Goal: Information Seeking & Learning: Learn about a topic

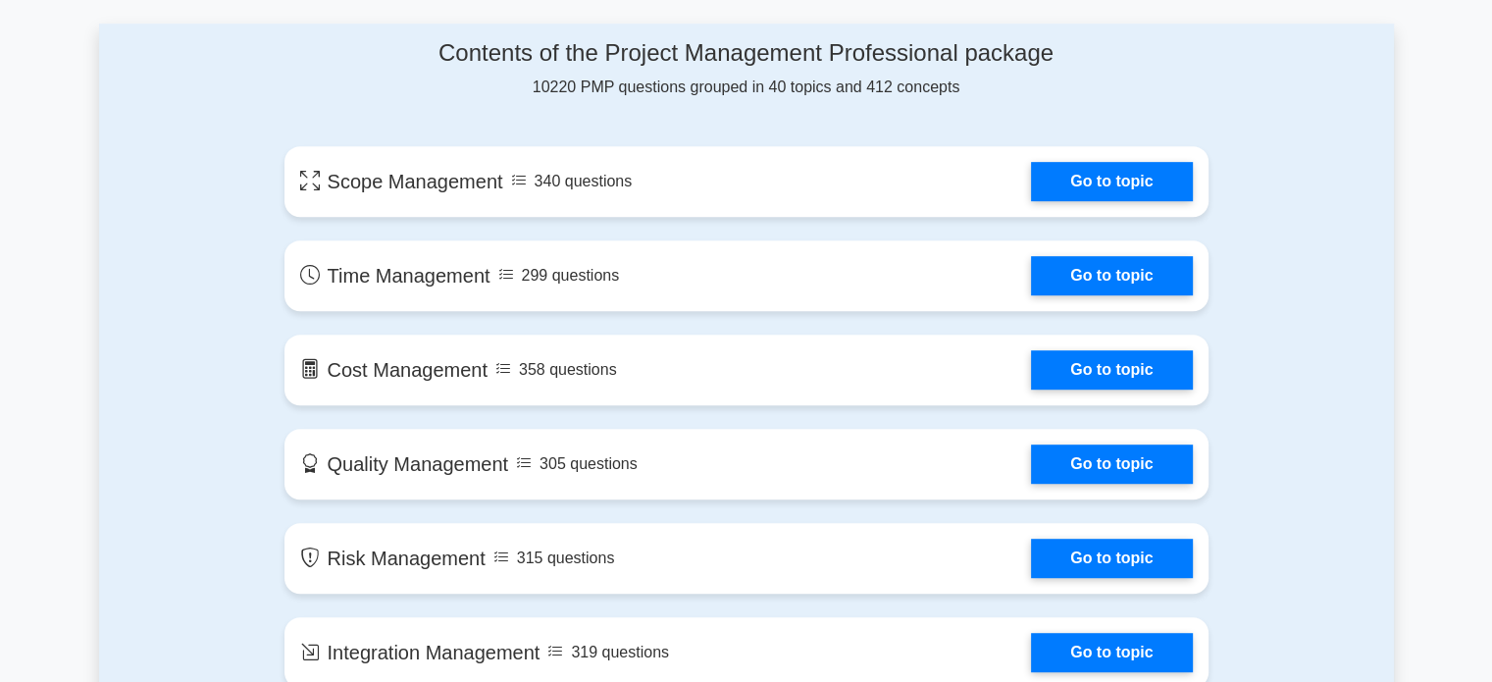
scroll to position [1177, 0]
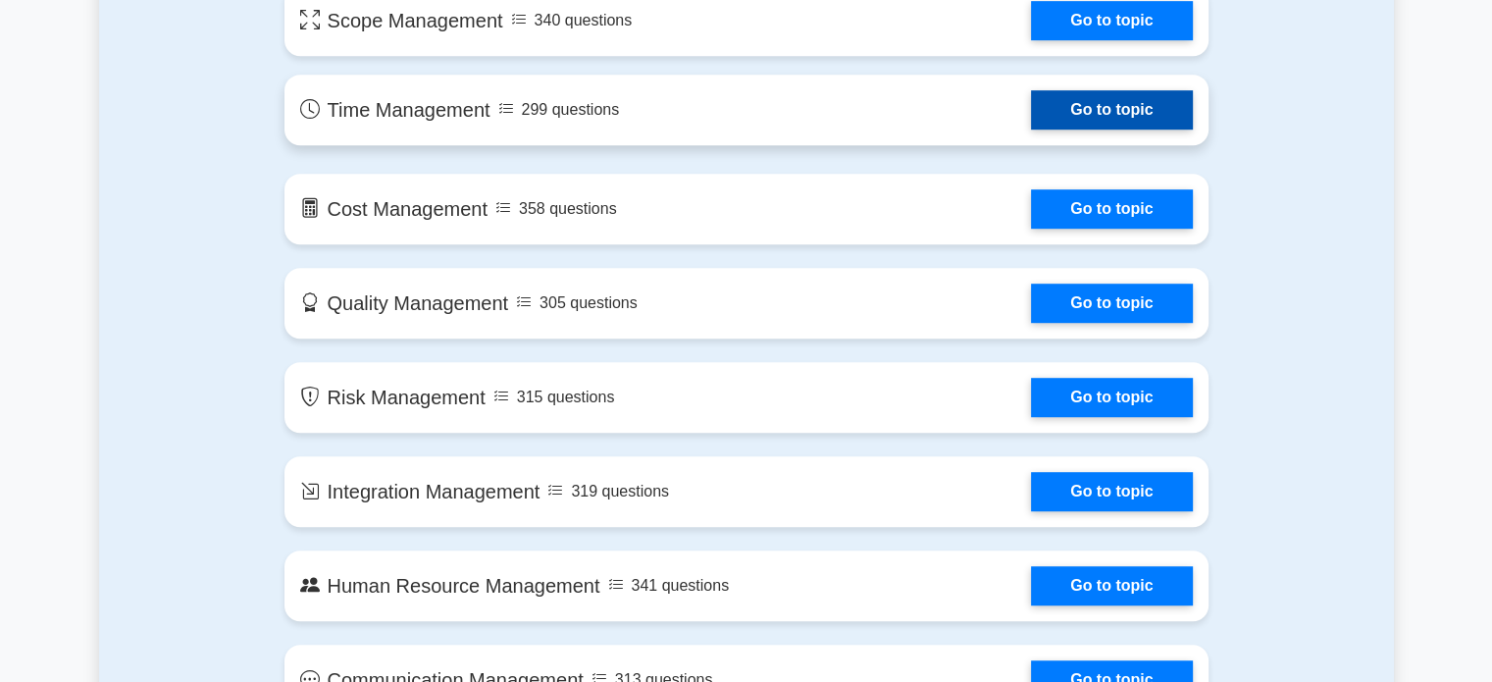
click at [1118, 120] on link "Go to topic" at bounding box center [1111, 109] width 161 height 39
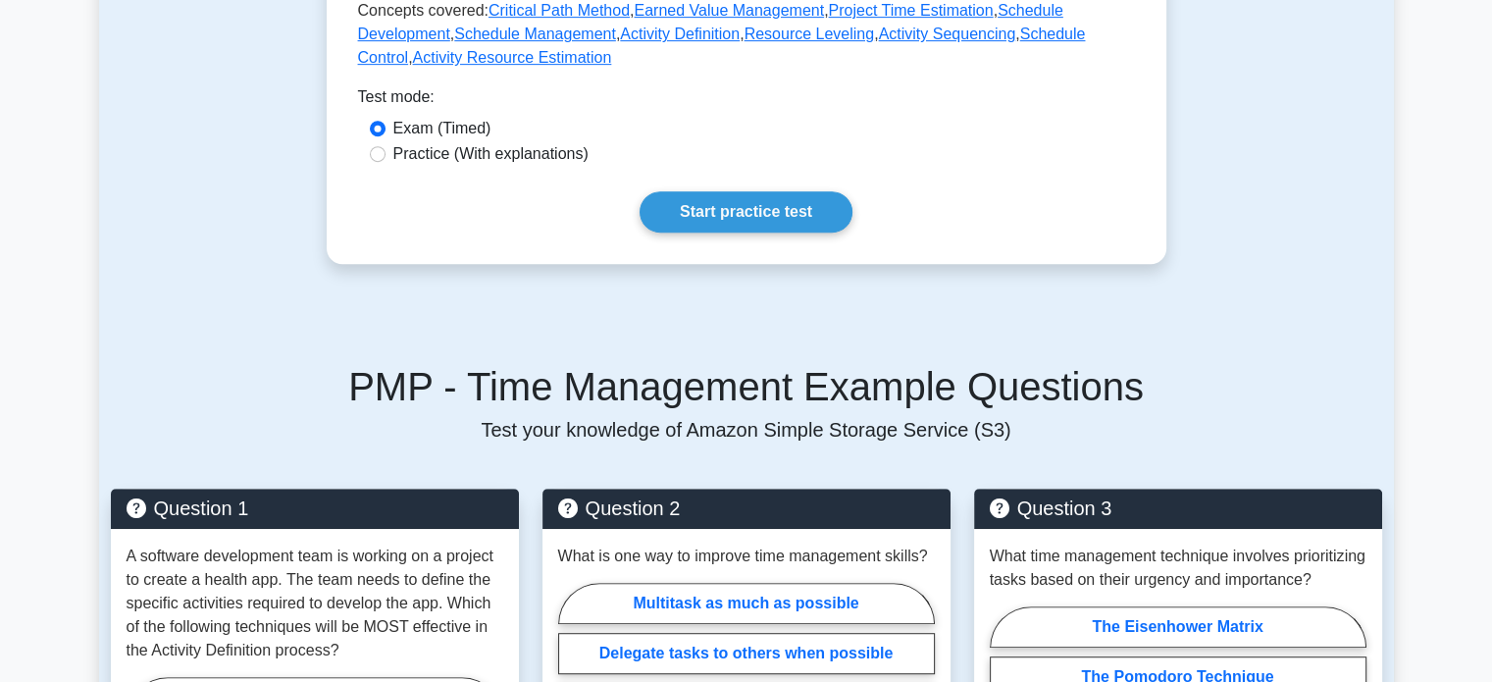
scroll to position [915, 0]
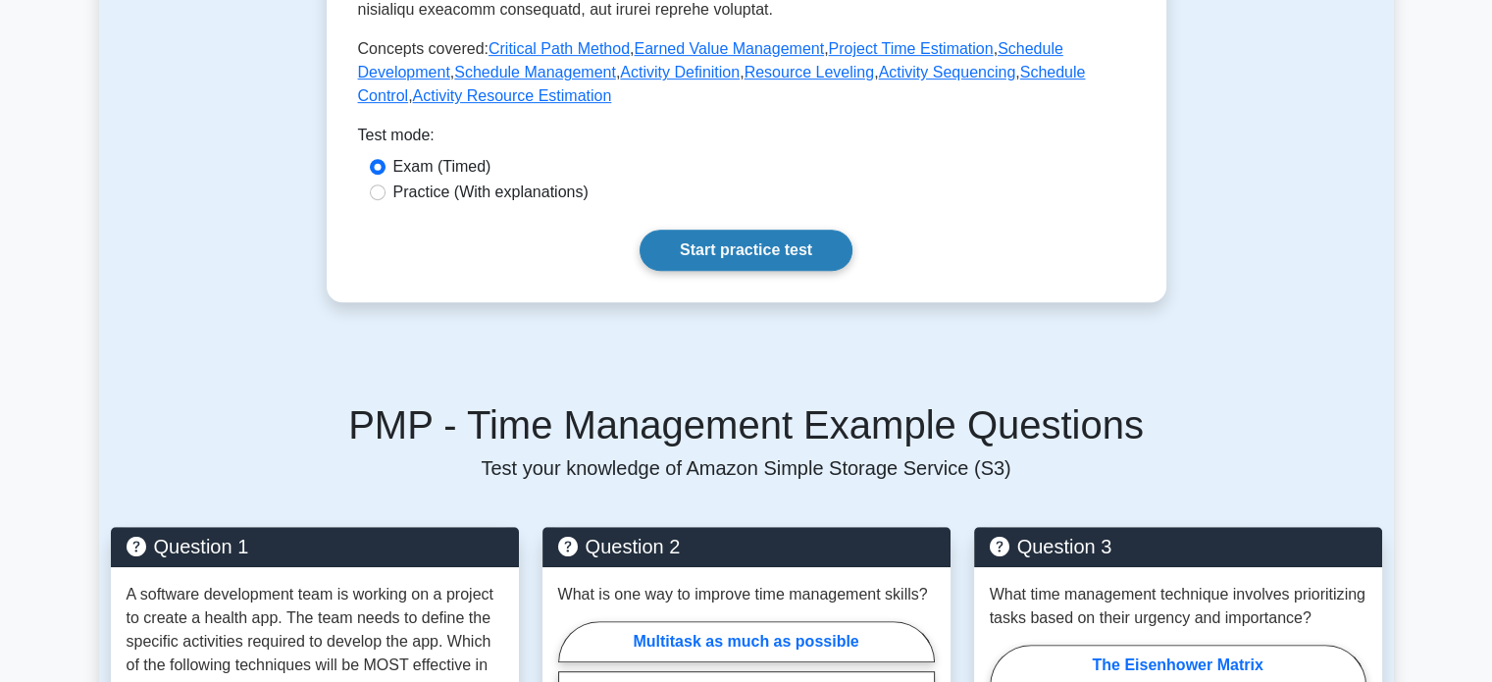
click at [756, 234] on link "Start practice test" at bounding box center [745, 249] width 213 height 41
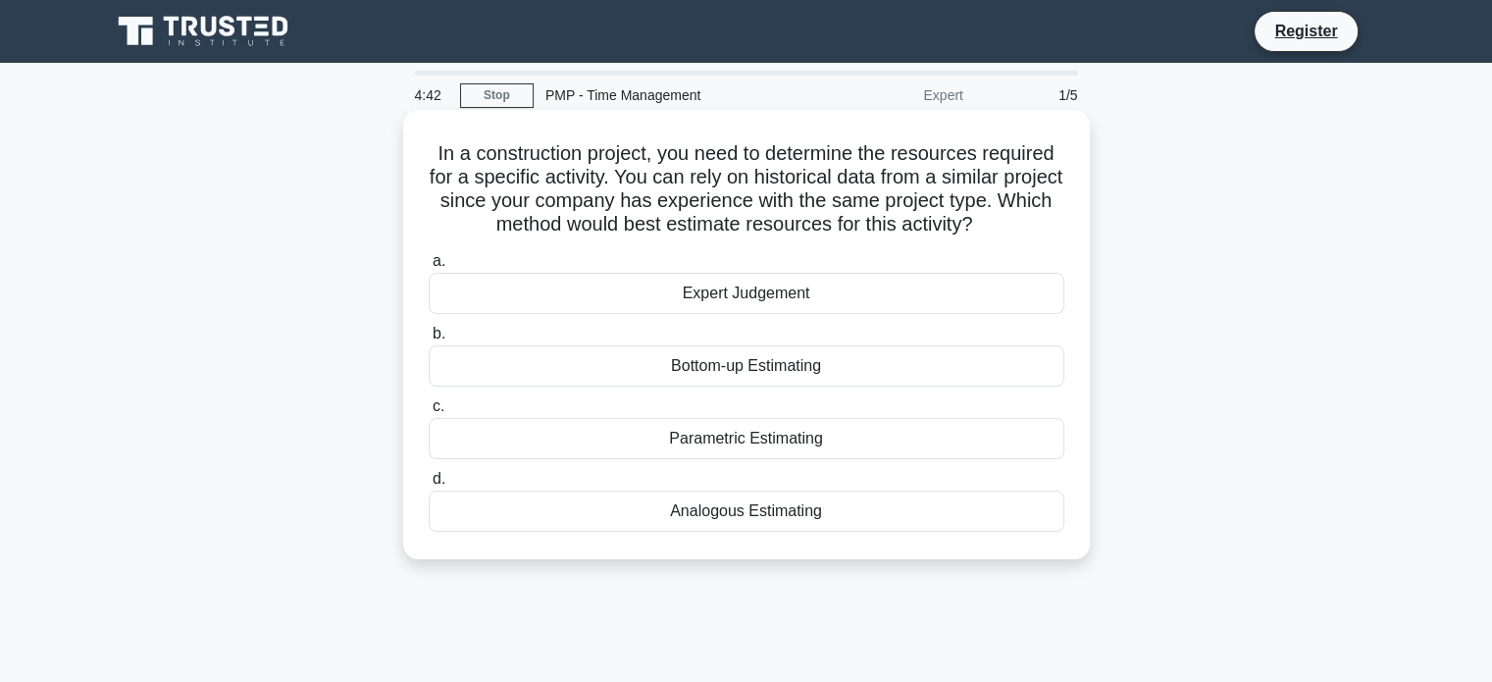
click at [741, 446] on div "Parametric Estimating" at bounding box center [747, 438] width 636 height 41
click at [429, 413] on input "c. Parametric Estimating" at bounding box center [429, 406] width 0 height 13
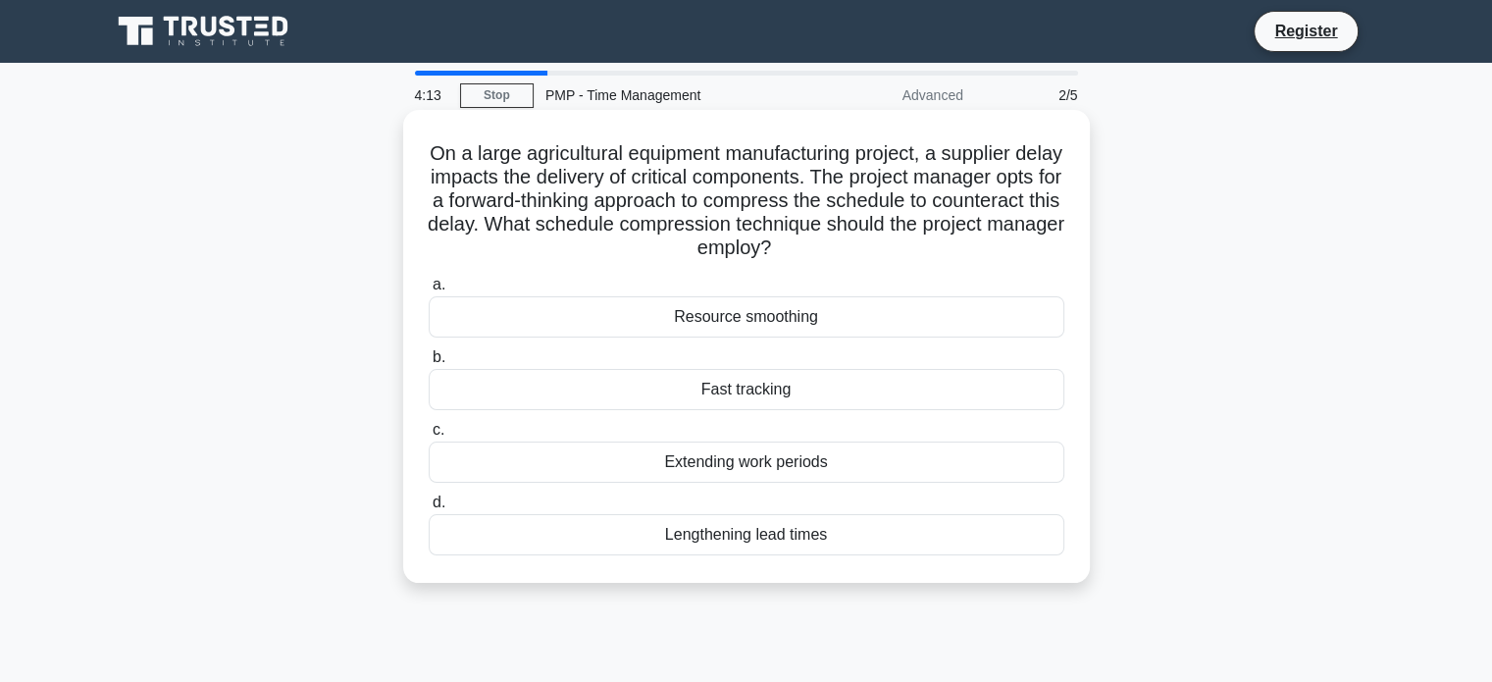
click at [702, 458] on div "Extending work periods" at bounding box center [747, 461] width 636 height 41
click at [429, 436] on input "c. Extending work periods" at bounding box center [429, 430] width 0 height 13
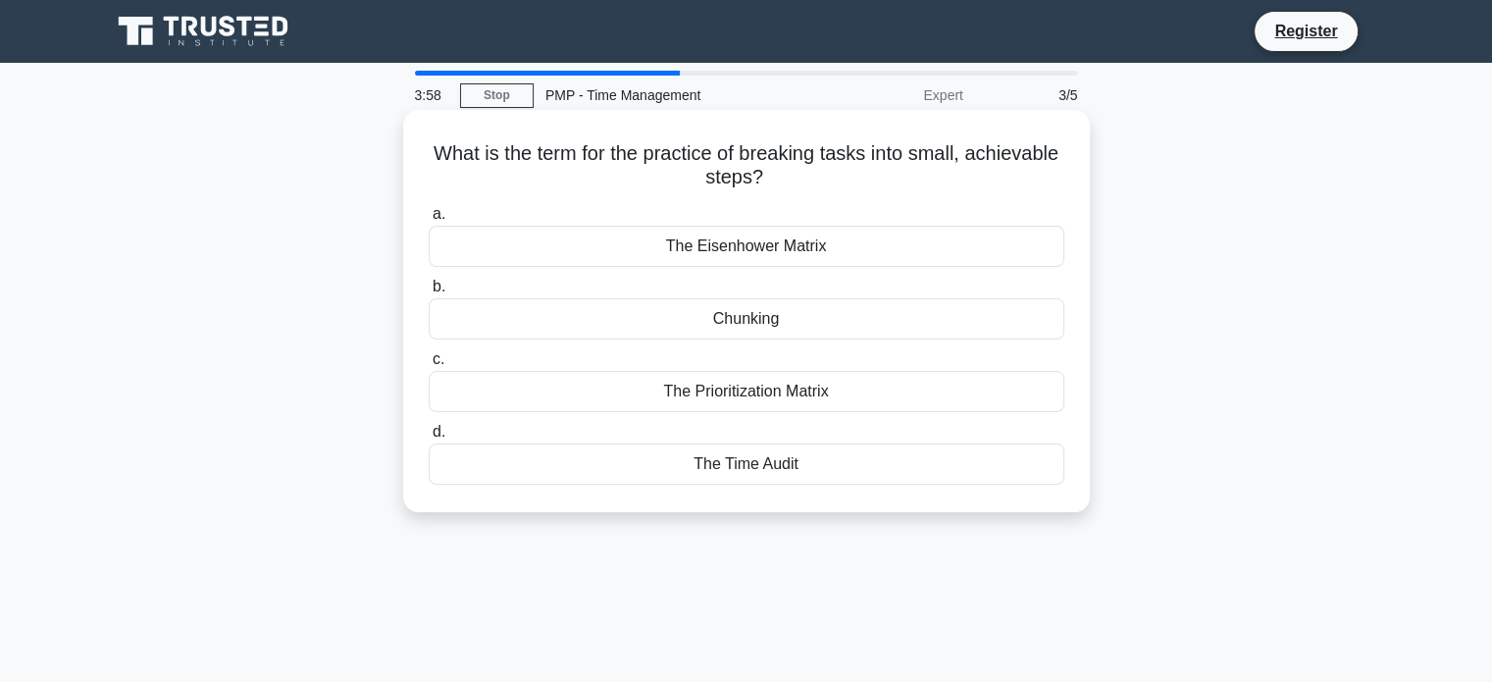
click at [767, 313] on div "Chunking" at bounding box center [747, 318] width 636 height 41
click at [429, 293] on input "b. Chunking" at bounding box center [429, 286] width 0 height 13
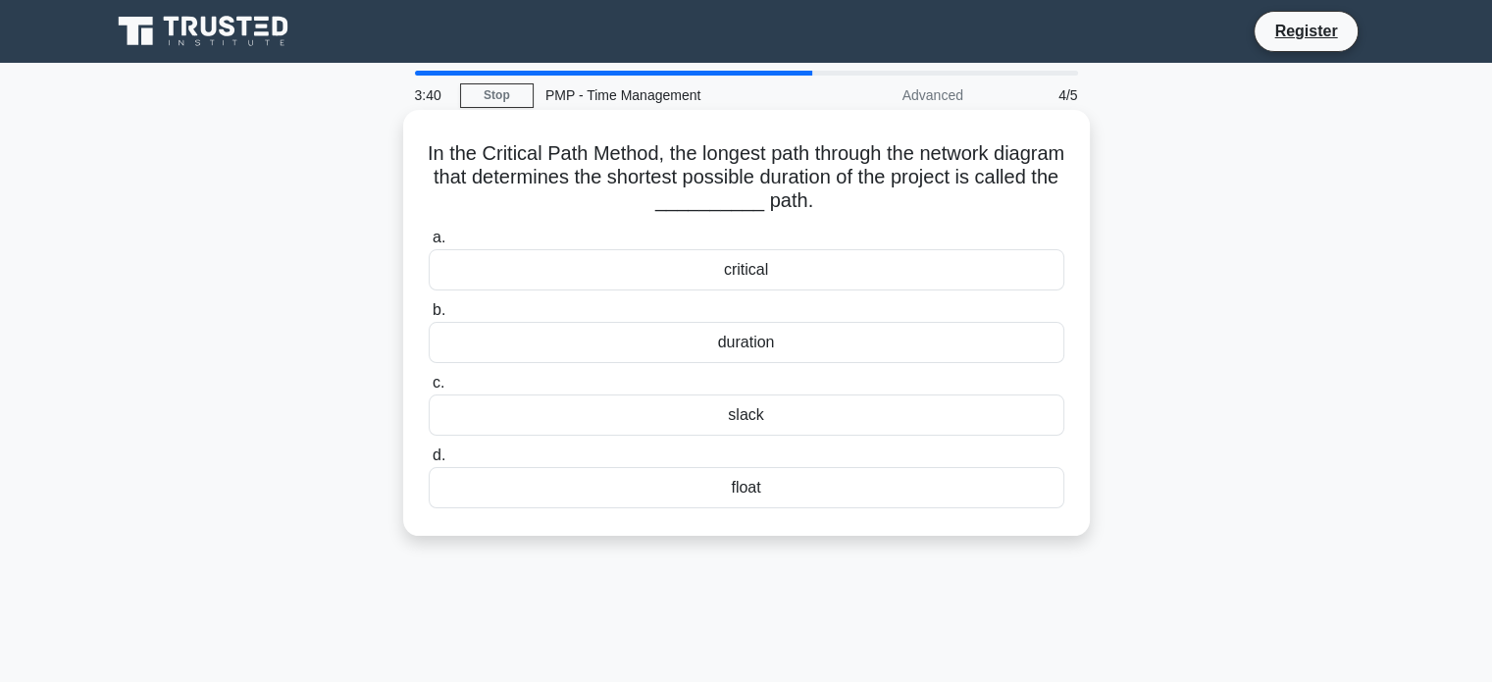
click at [788, 492] on div "float" at bounding box center [747, 487] width 636 height 41
click at [429, 462] on input "d. float" at bounding box center [429, 455] width 0 height 13
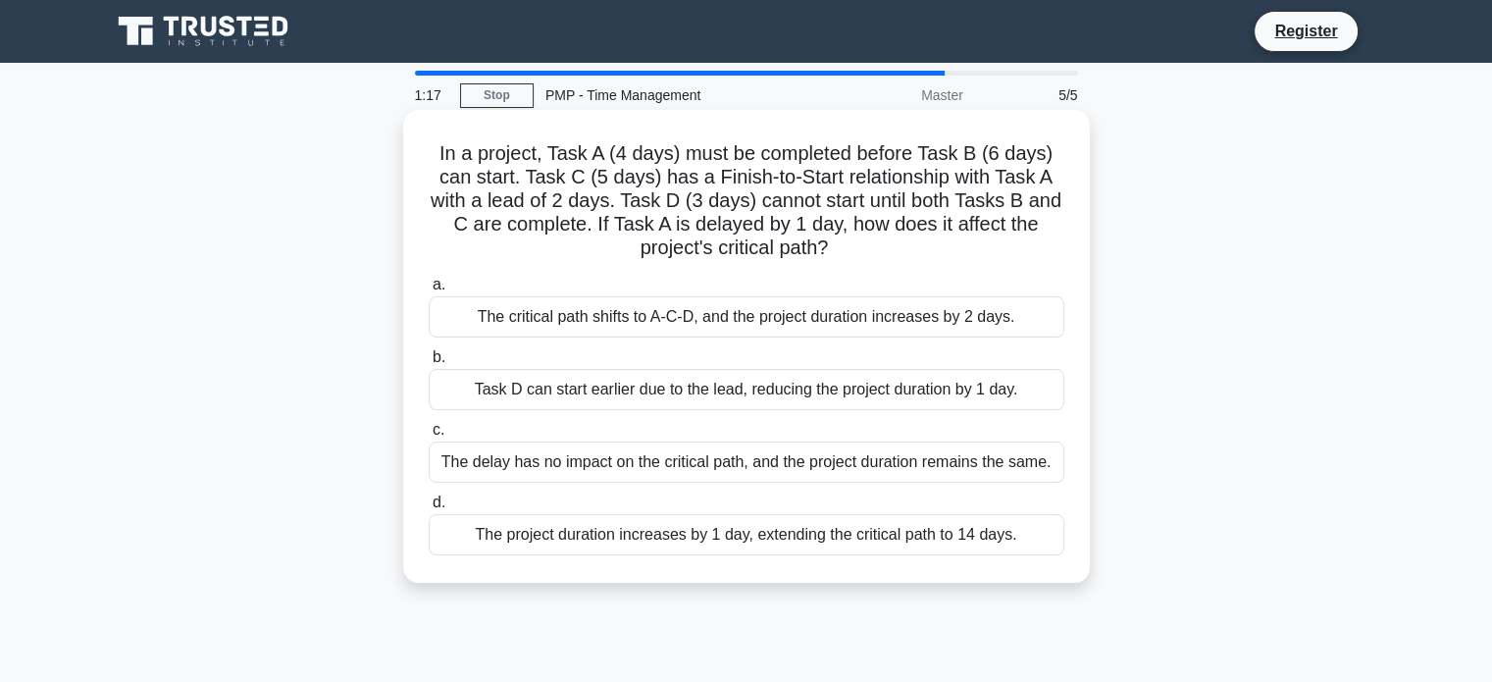
click at [769, 537] on div "The project duration increases by 1 day, extending the critical path to 14 days." at bounding box center [747, 534] width 636 height 41
click at [429, 509] on input "d. The project duration increases by 1 day, extending the critical path to 14 d…" at bounding box center [429, 502] width 0 height 13
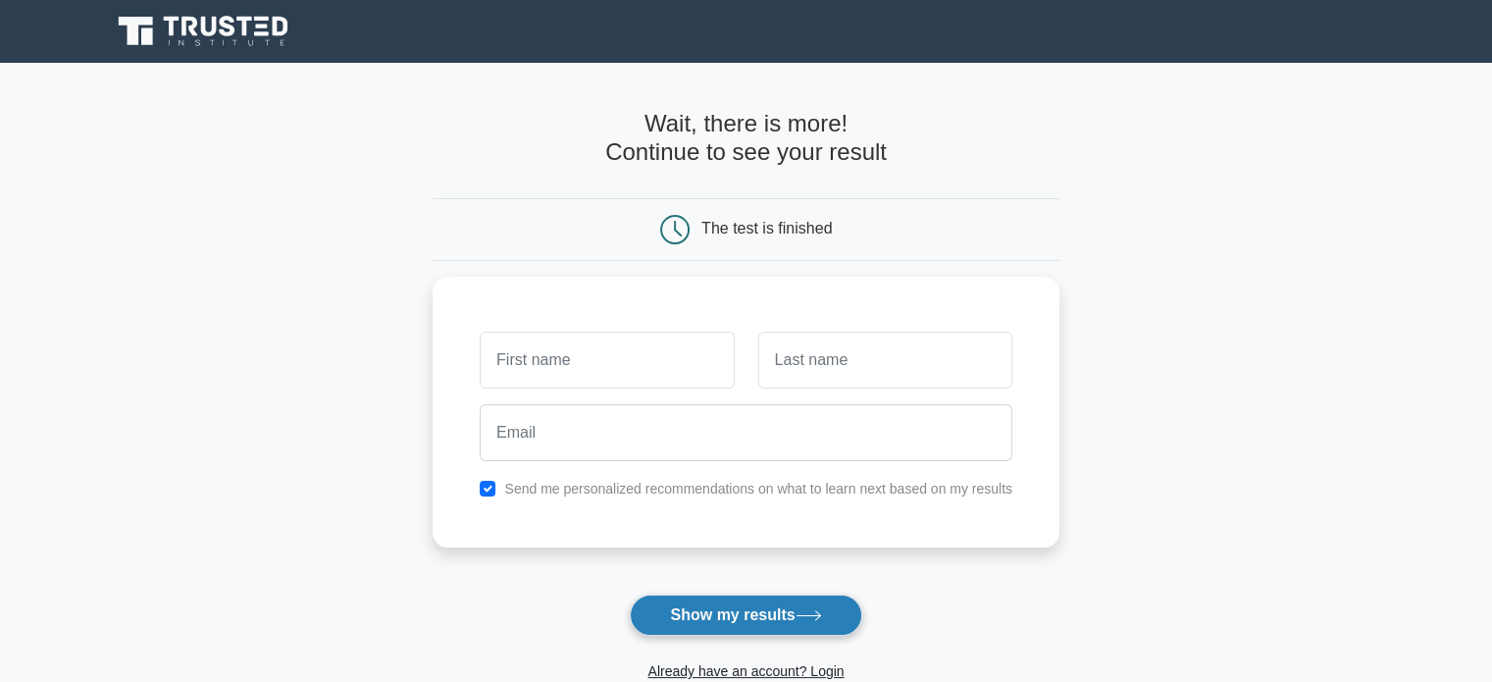
click at [766, 603] on button "Show my results" at bounding box center [745, 614] width 231 height 41
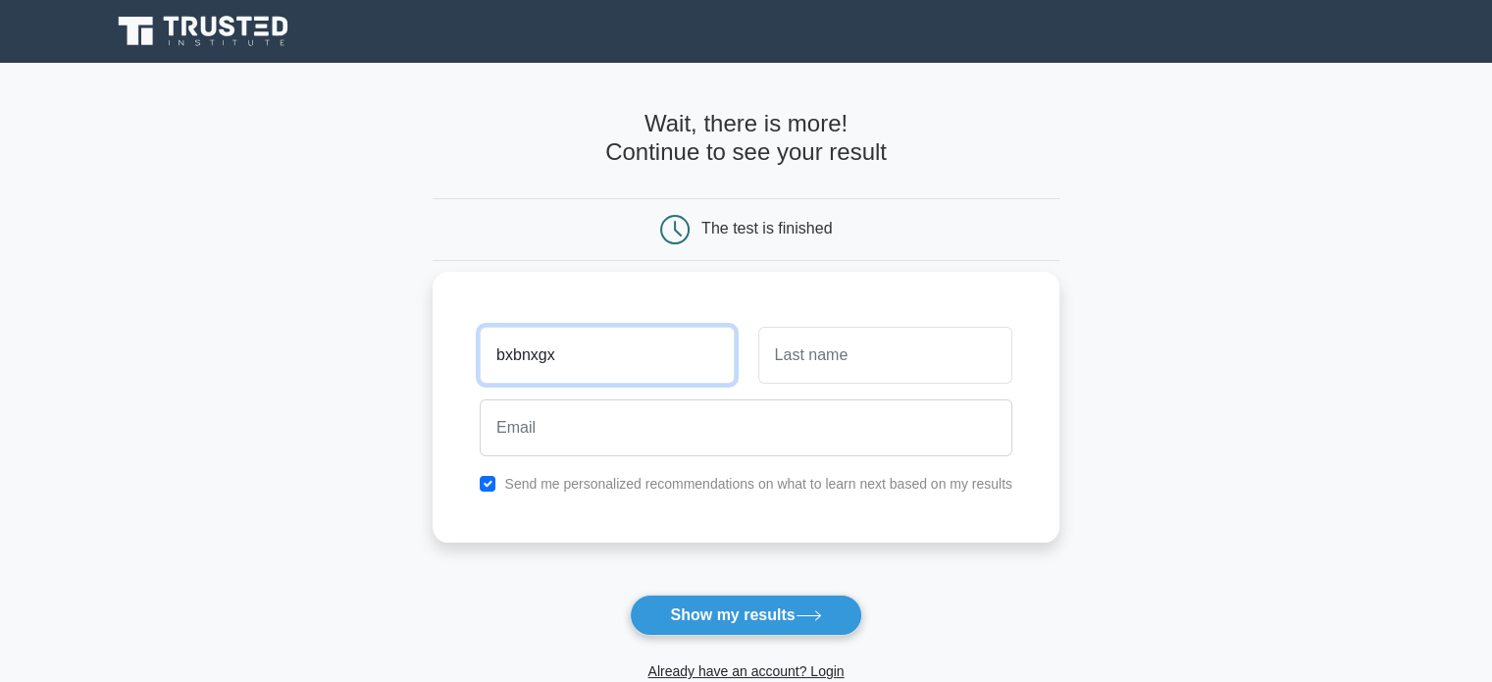
type input "bxbnxgx"
click at [918, 360] on input "text" at bounding box center [885, 355] width 254 height 57
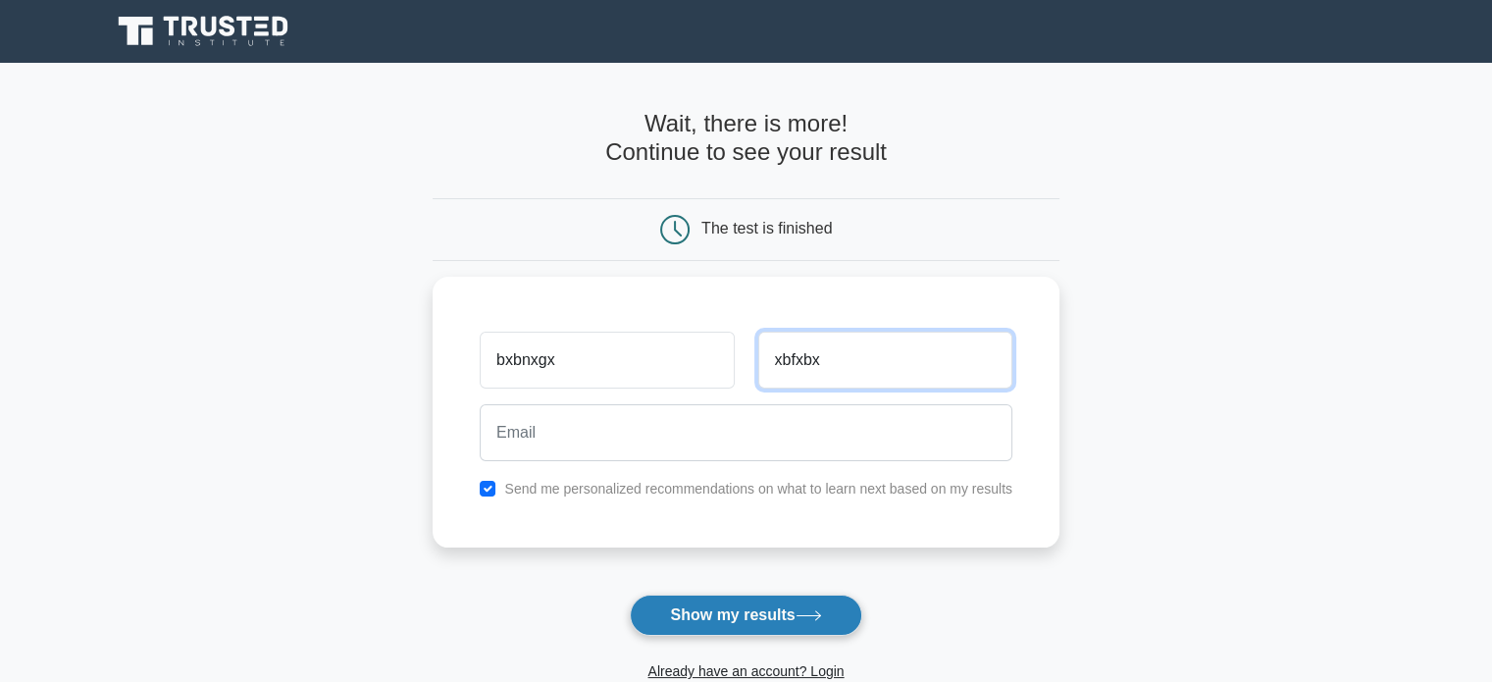
type input "xbfxbx"
click at [780, 598] on button "Show my results" at bounding box center [745, 614] width 231 height 41
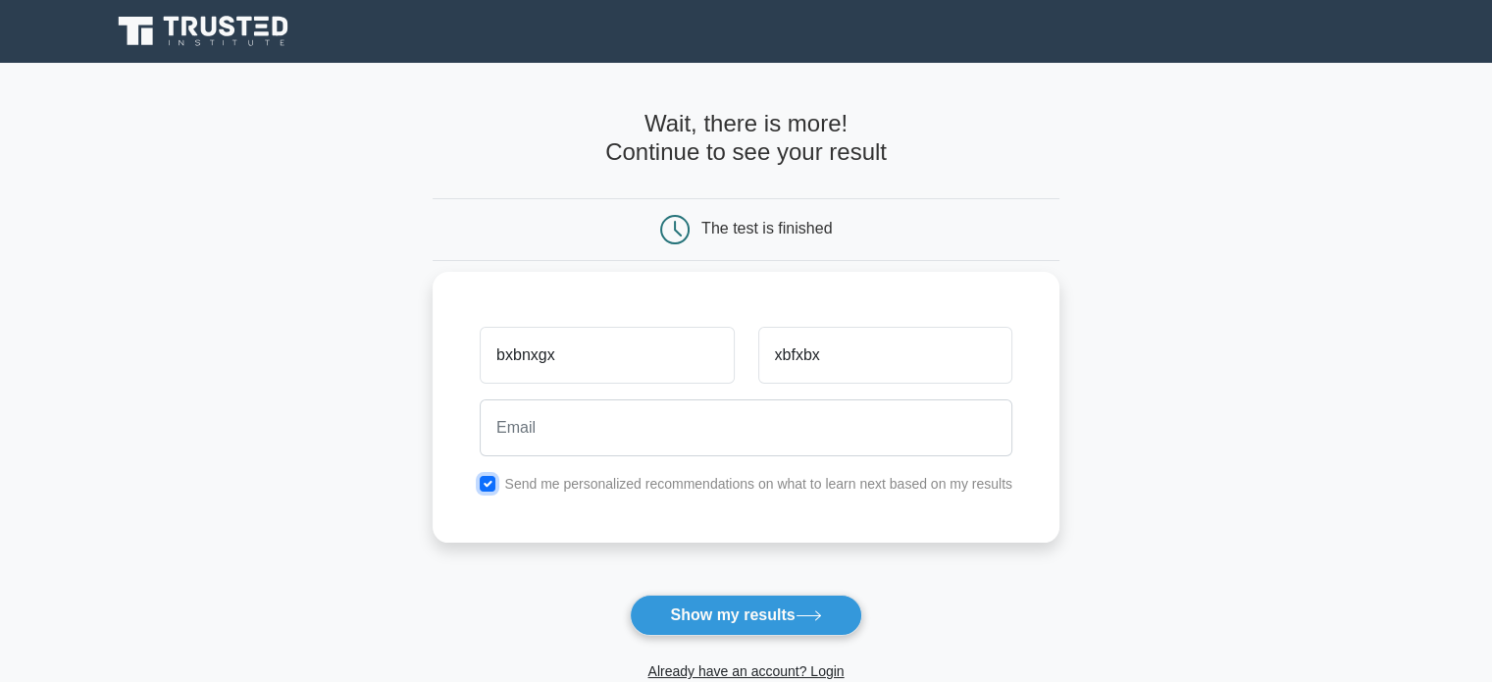
click at [491, 478] on input "checkbox" at bounding box center [488, 484] width 16 height 16
checkbox input "false"
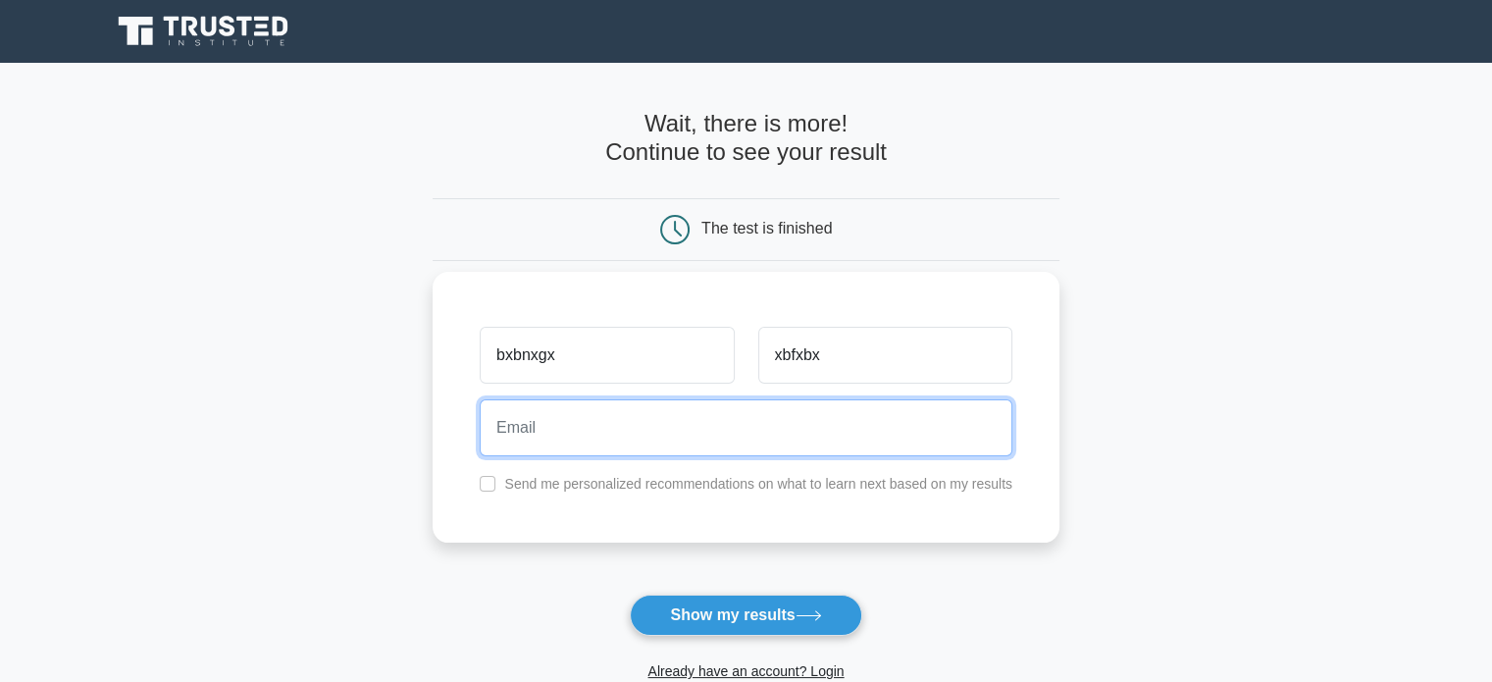
click at [659, 427] on input "email" at bounding box center [746, 427] width 533 height 57
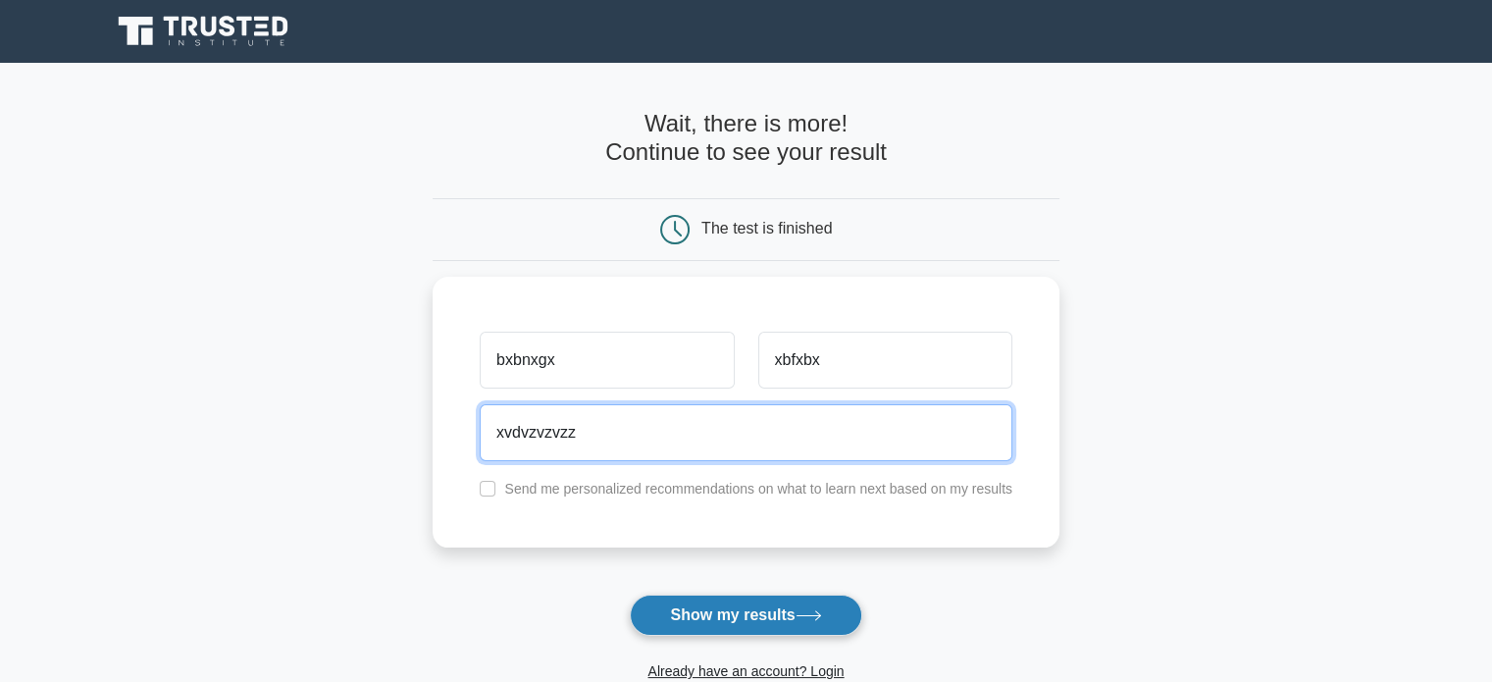
type input "xvdvzvzvzz"
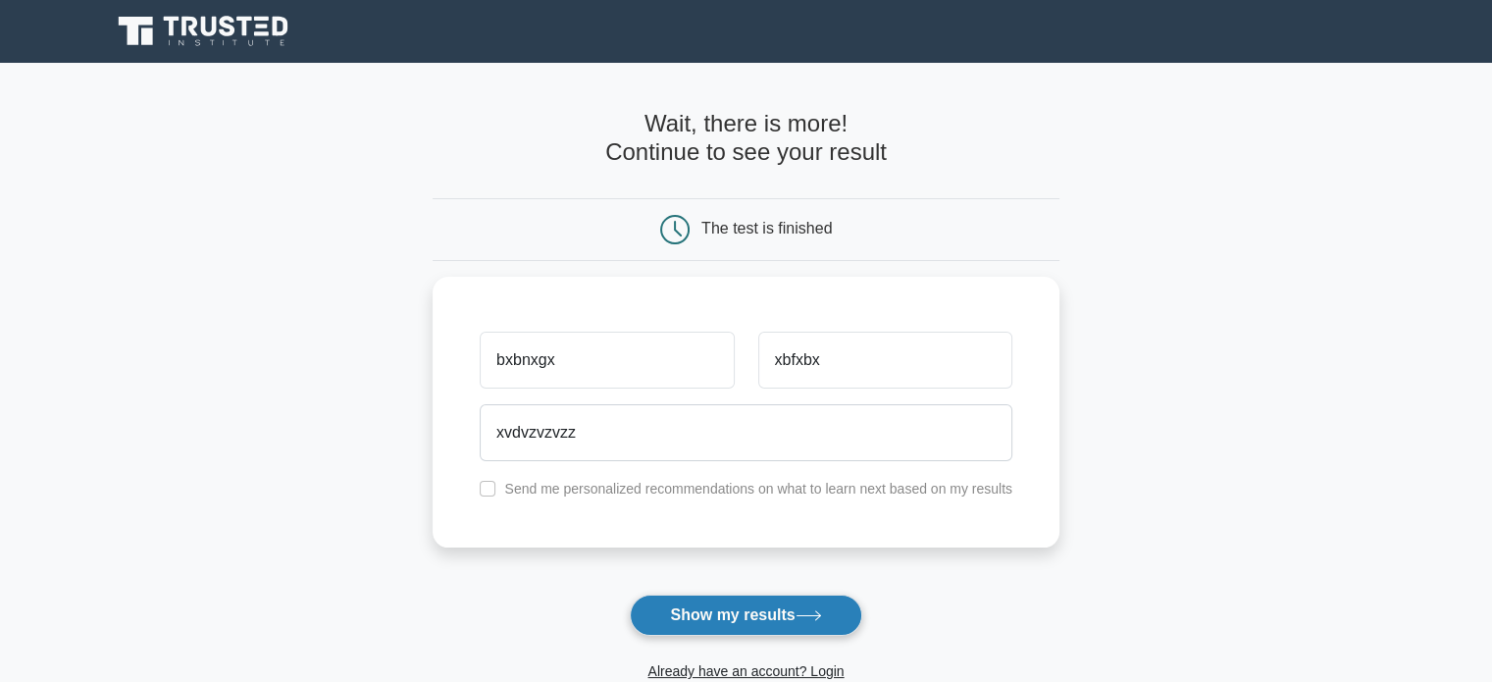
click at [790, 605] on button "Show my results" at bounding box center [745, 614] width 231 height 41
